Goal: Book appointment/travel/reservation

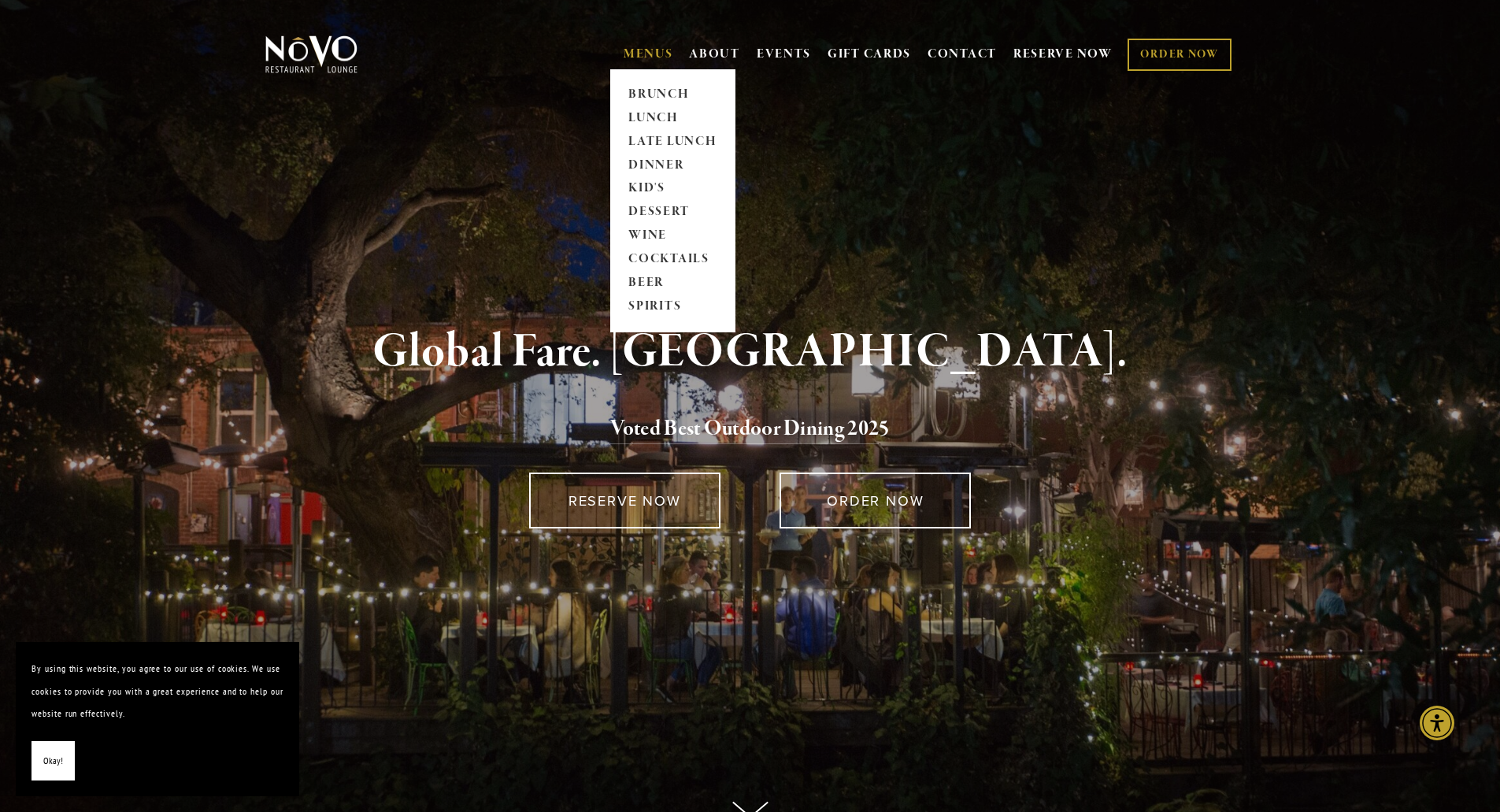
click at [634, 58] on link "MENUS" at bounding box center [649, 54] width 49 height 16
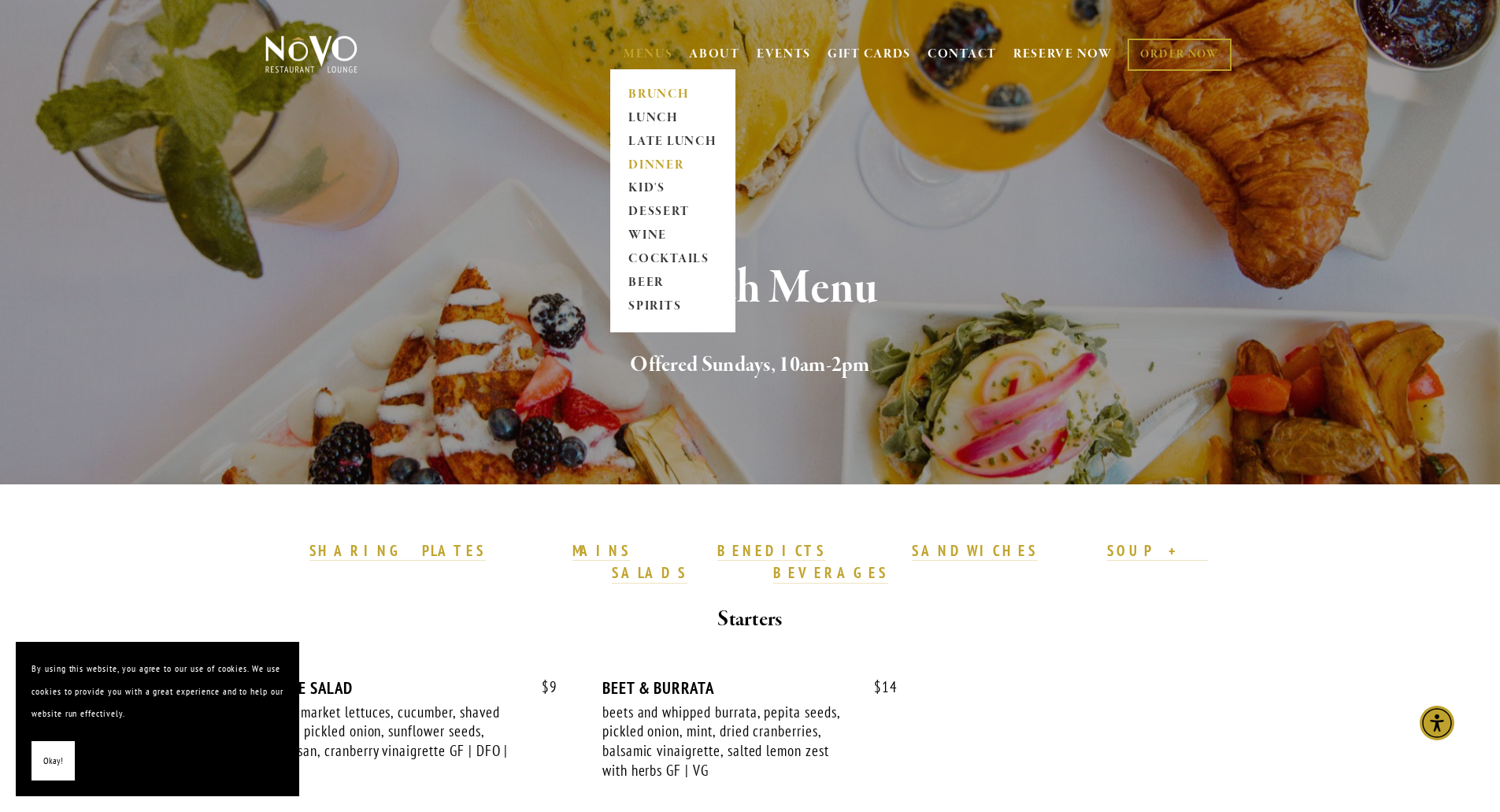
click at [658, 156] on link "DINNER" at bounding box center [673, 165] width 98 height 24
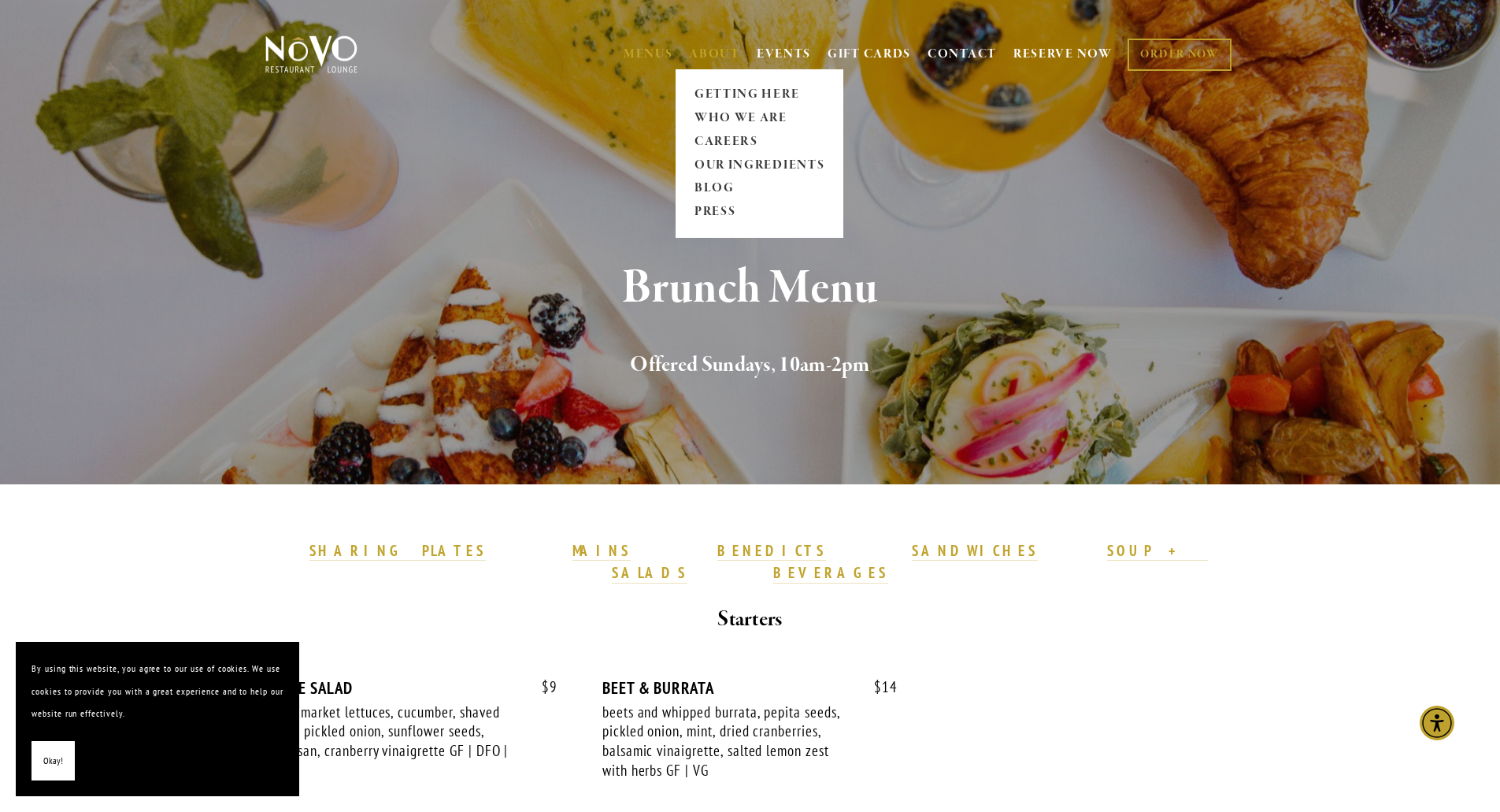
click at [718, 46] on link "ABOUT" at bounding box center [715, 54] width 51 height 16
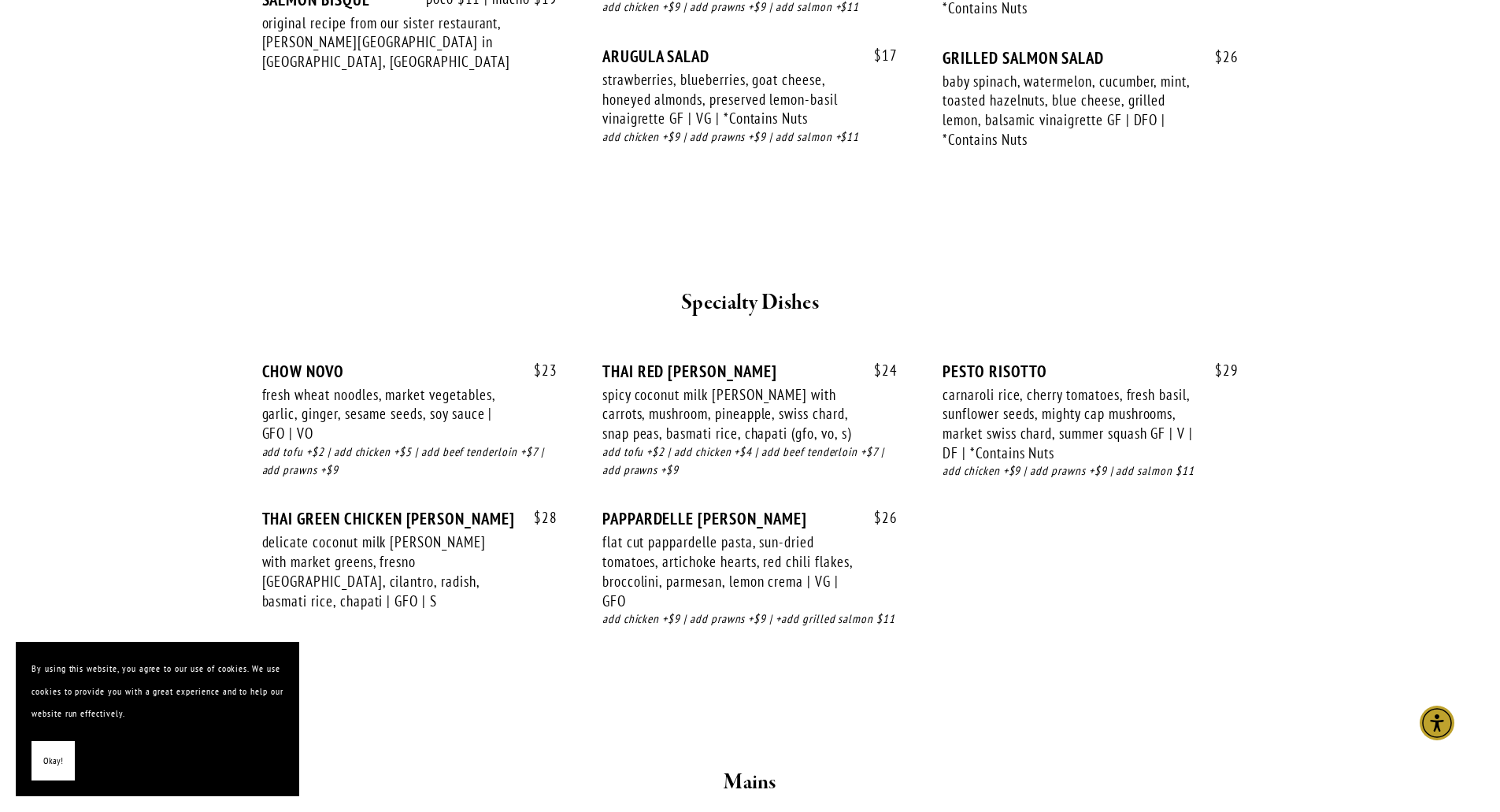
scroll to position [2047, 0]
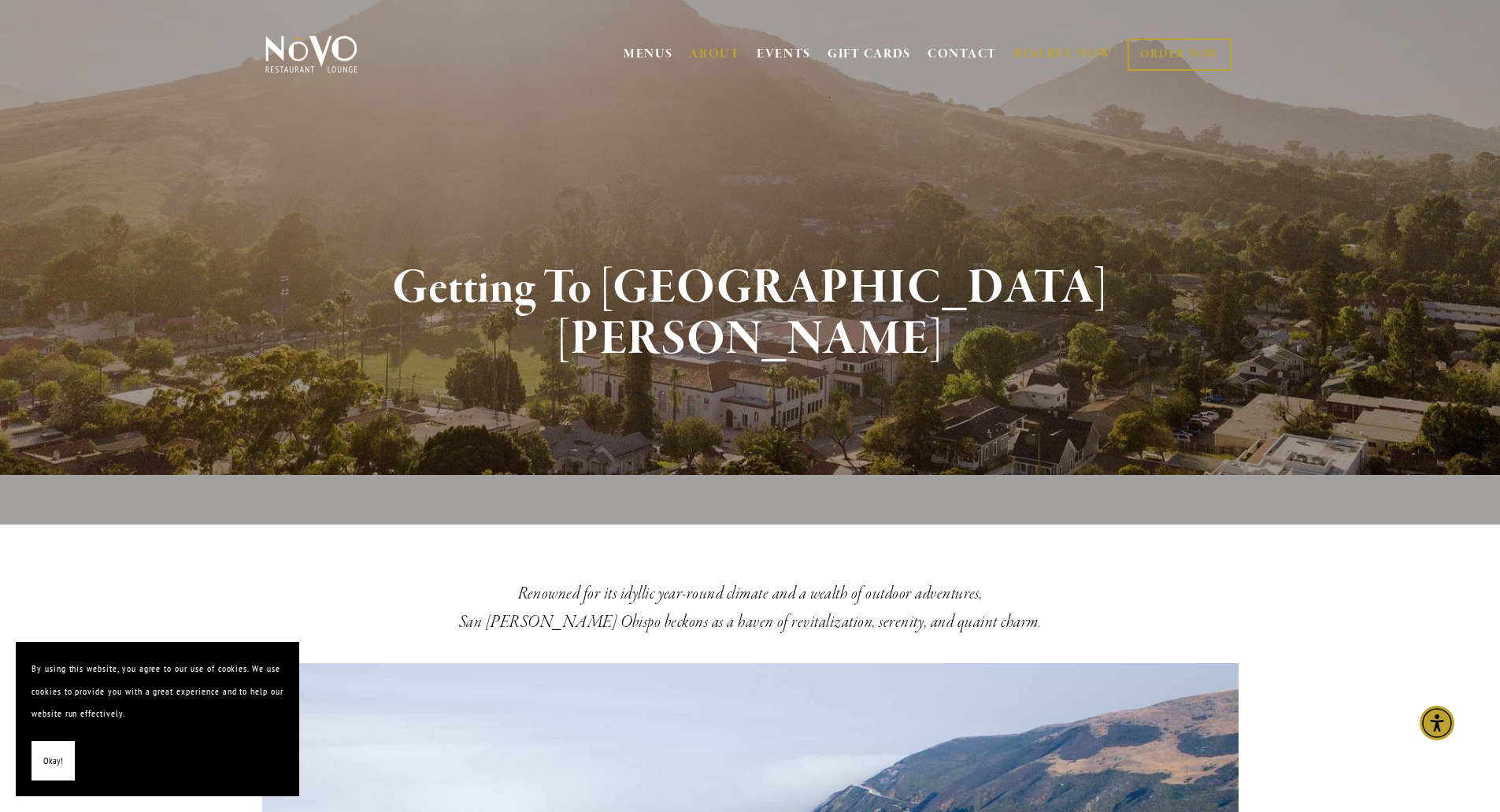
click at [1053, 49] on link "RESERVE NOW" at bounding box center [1063, 54] width 99 height 30
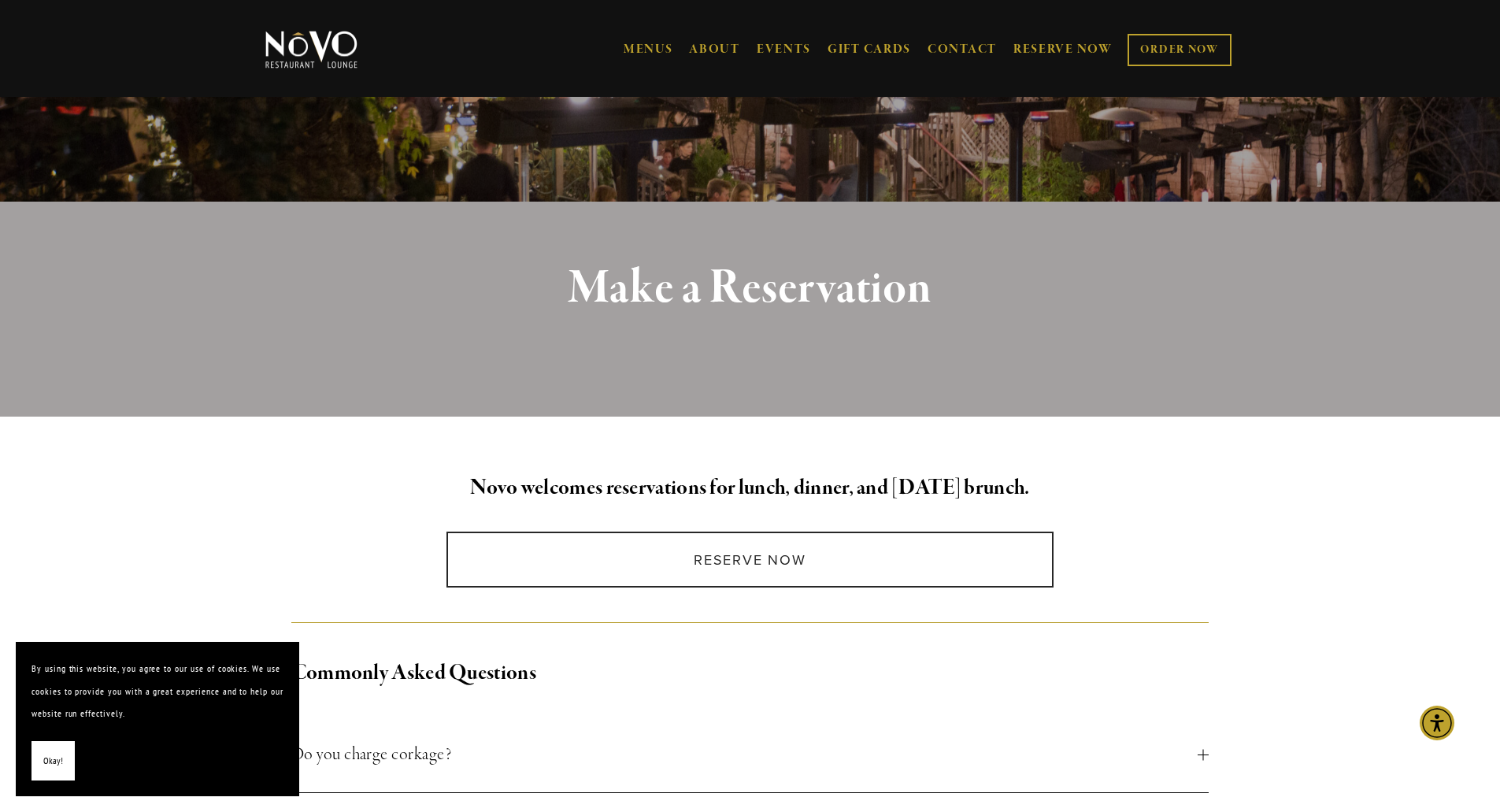
scroll to position [236, 0]
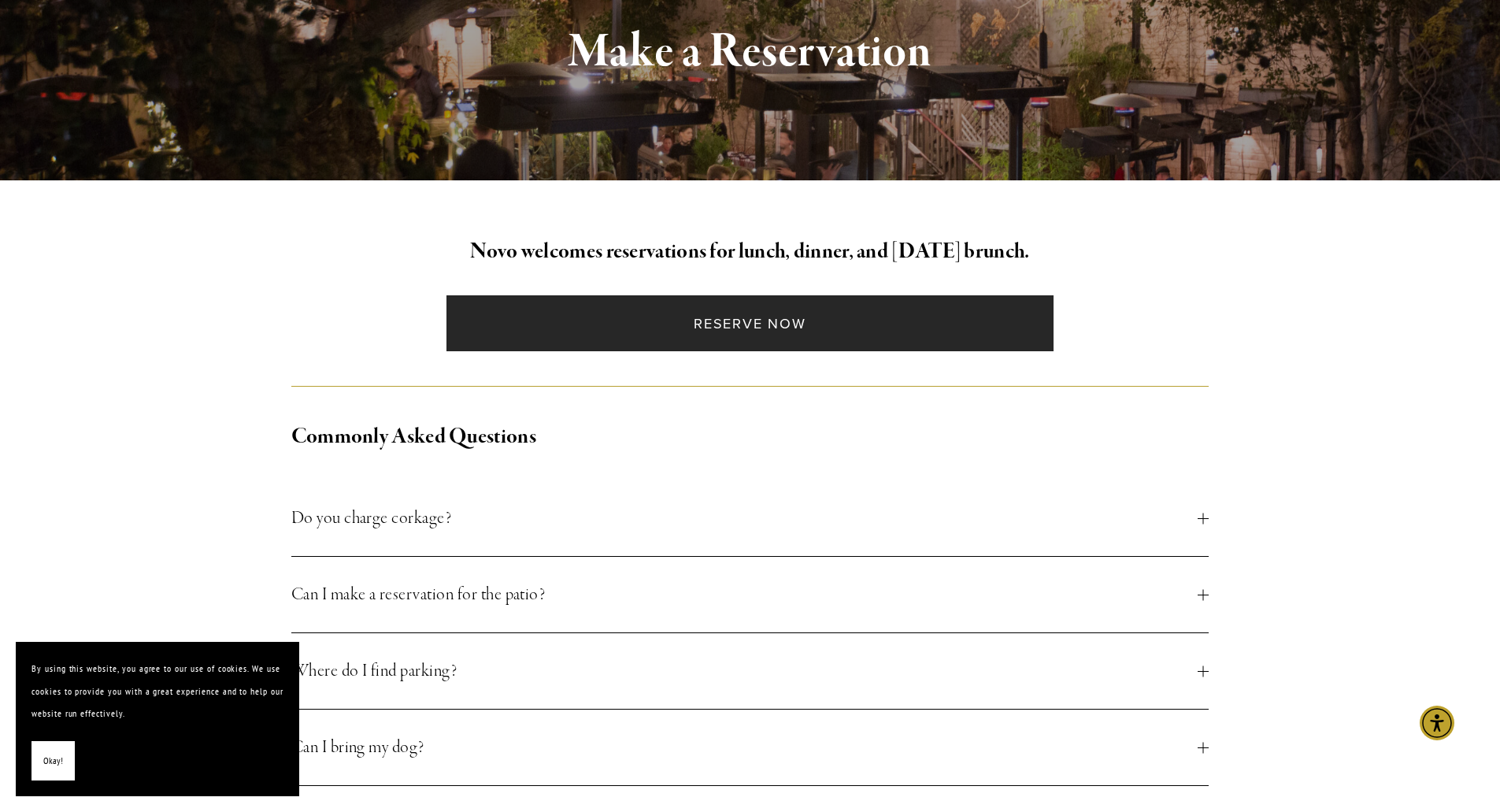
click at [650, 327] on link "Reserve Now" at bounding box center [750, 323] width 607 height 56
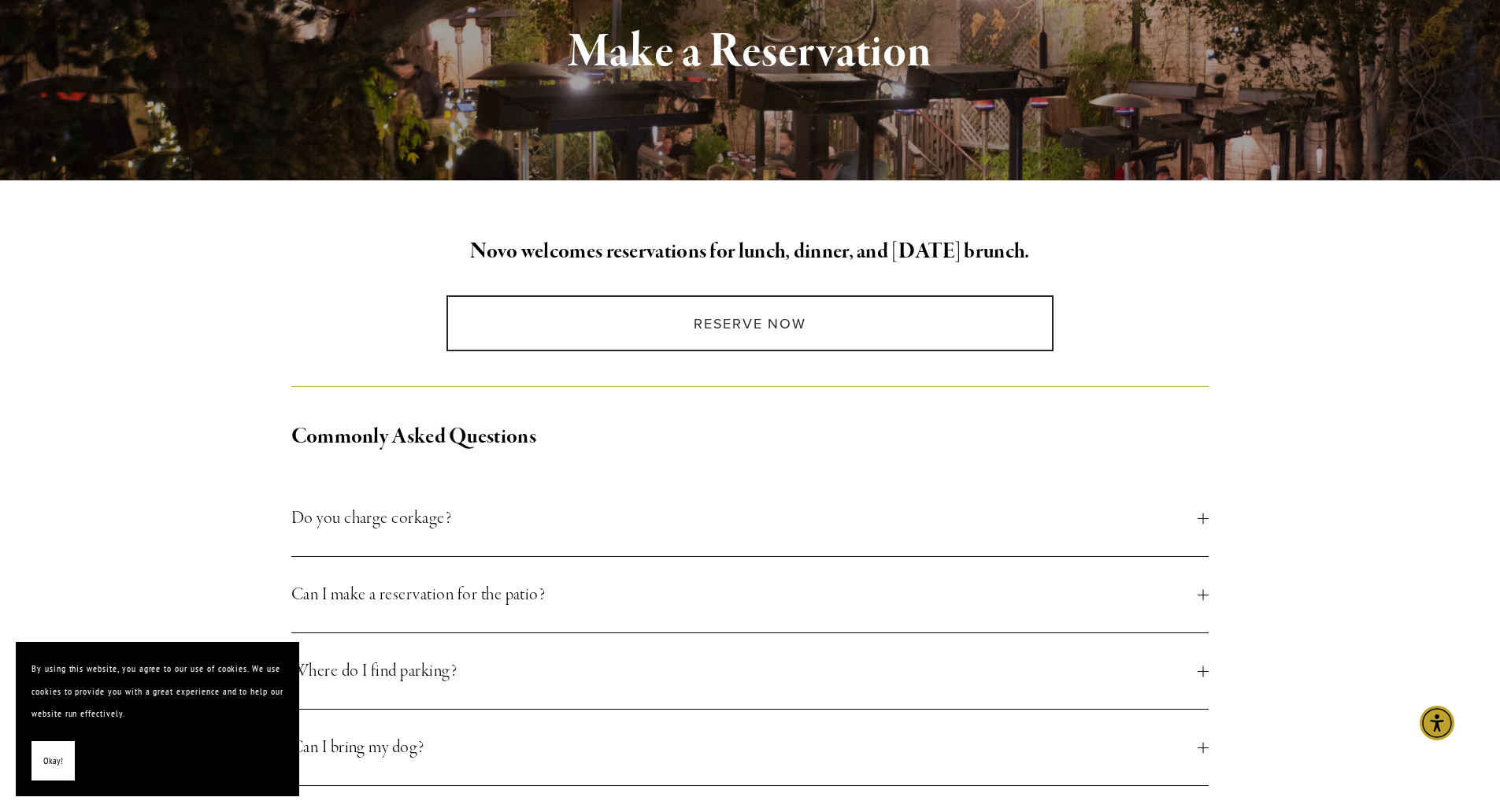
click at [479, 586] on span "Can I make a reservation for the patio?" at bounding box center [744, 594] width 907 height 29
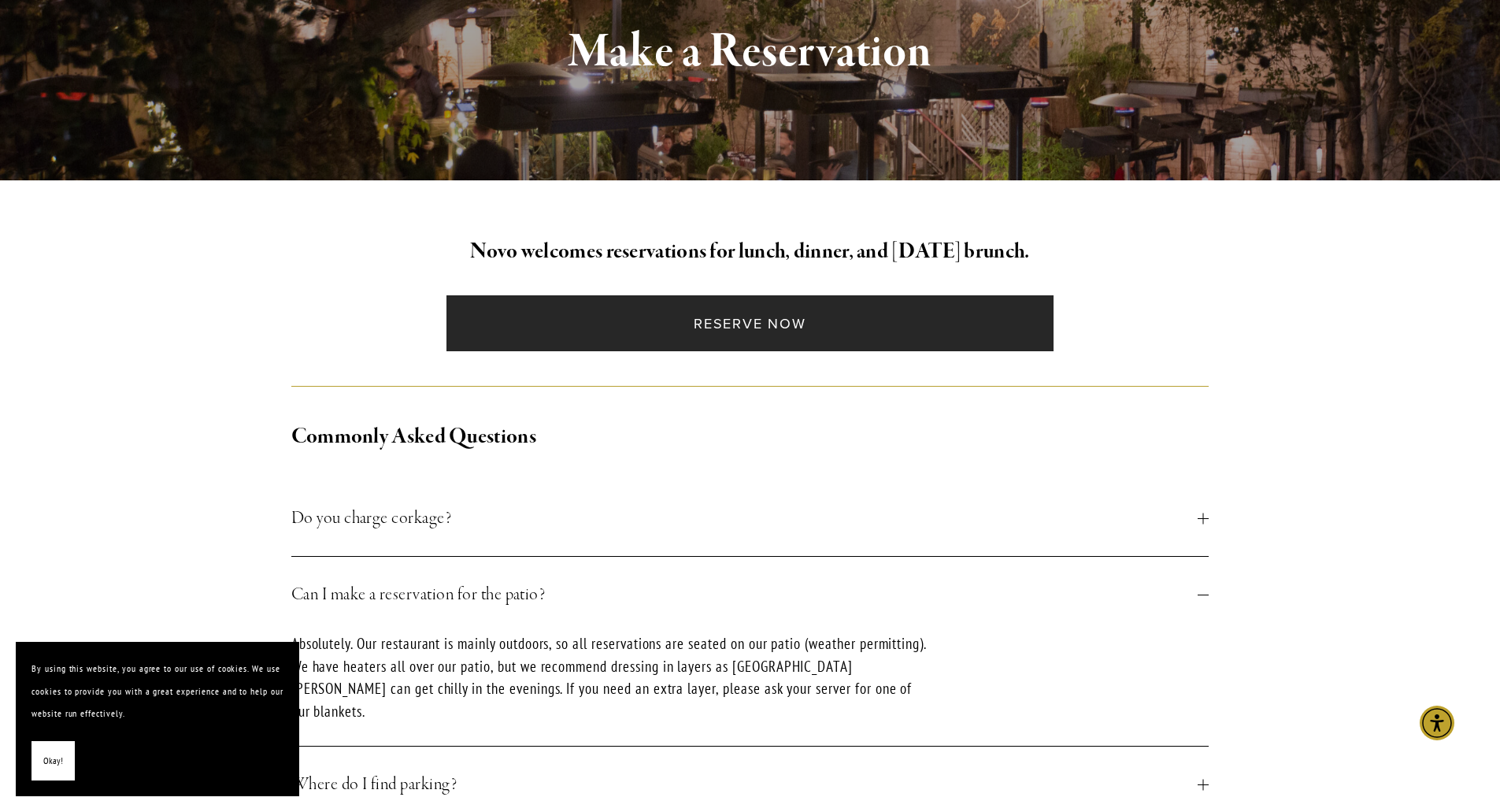
click at [736, 327] on link "Reserve Now" at bounding box center [750, 323] width 607 height 56
